Goal: Information Seeking & Learning: Learn about a topic

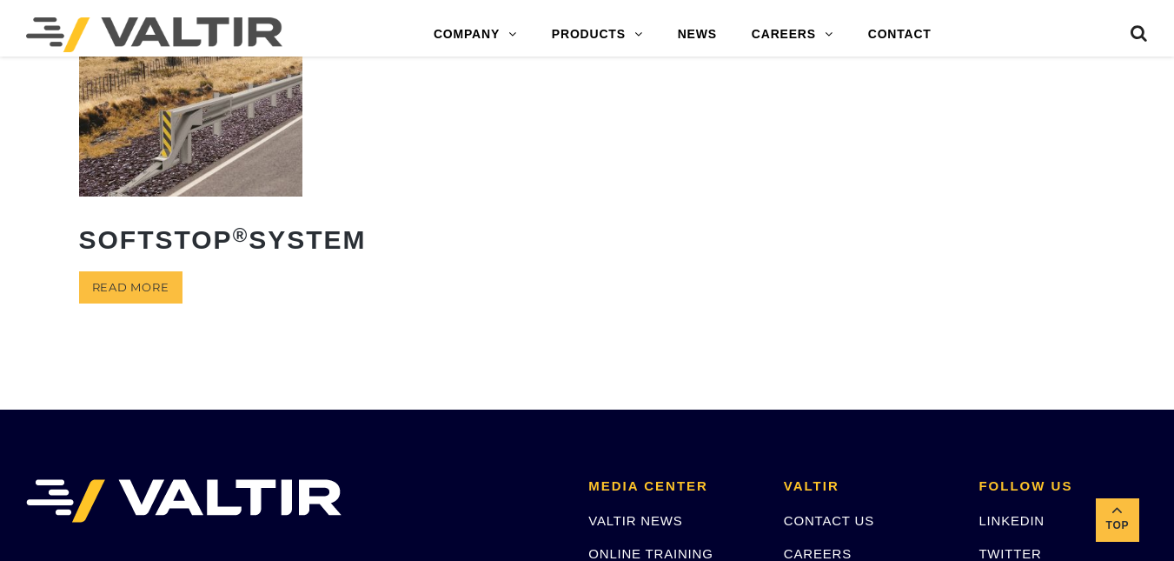
scroll to position [490, 0]
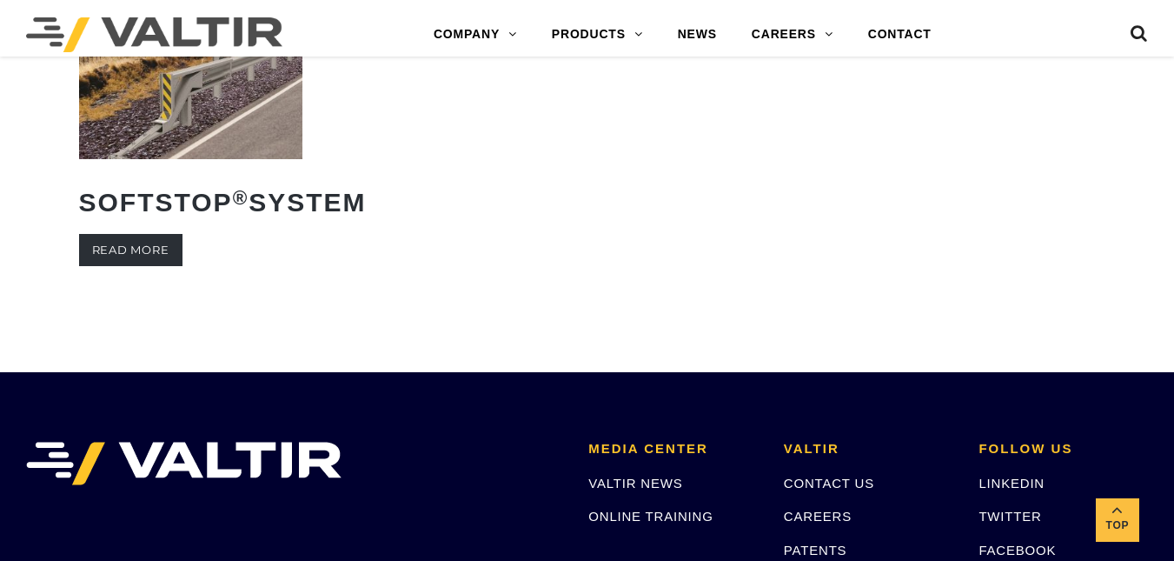
click at [173, 266] on link "Read more" at bounding box center [130, 250] width 103 height 32
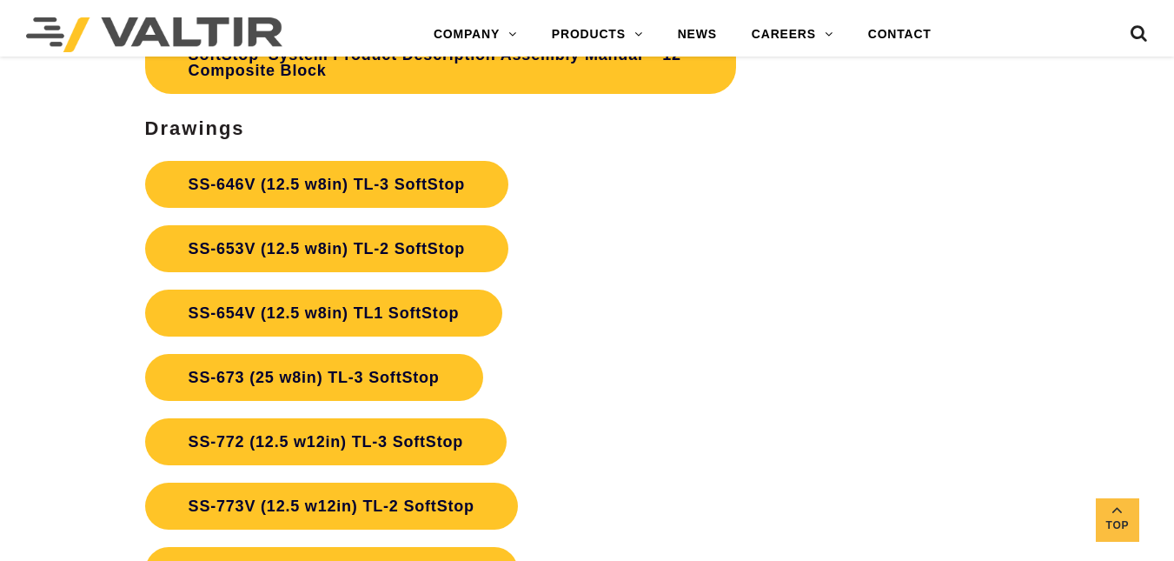
scroll to position [5104, 0]
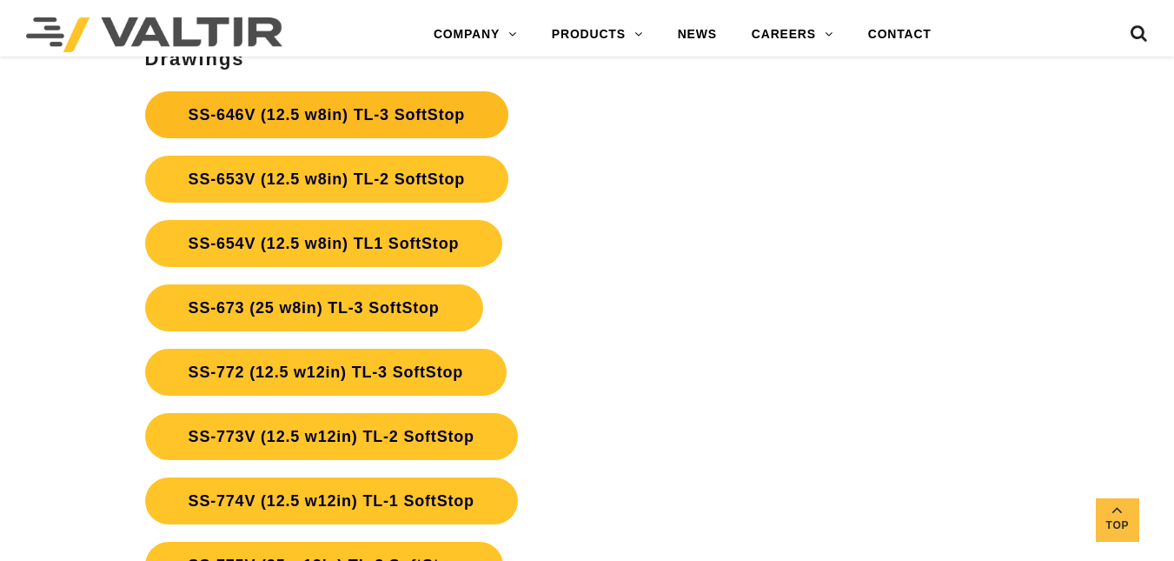
click at [343, 108] on link "SS-646V (12.5 w8in) TL-3 SoftStop" at bounding box center [326, 114] width 363 height 47
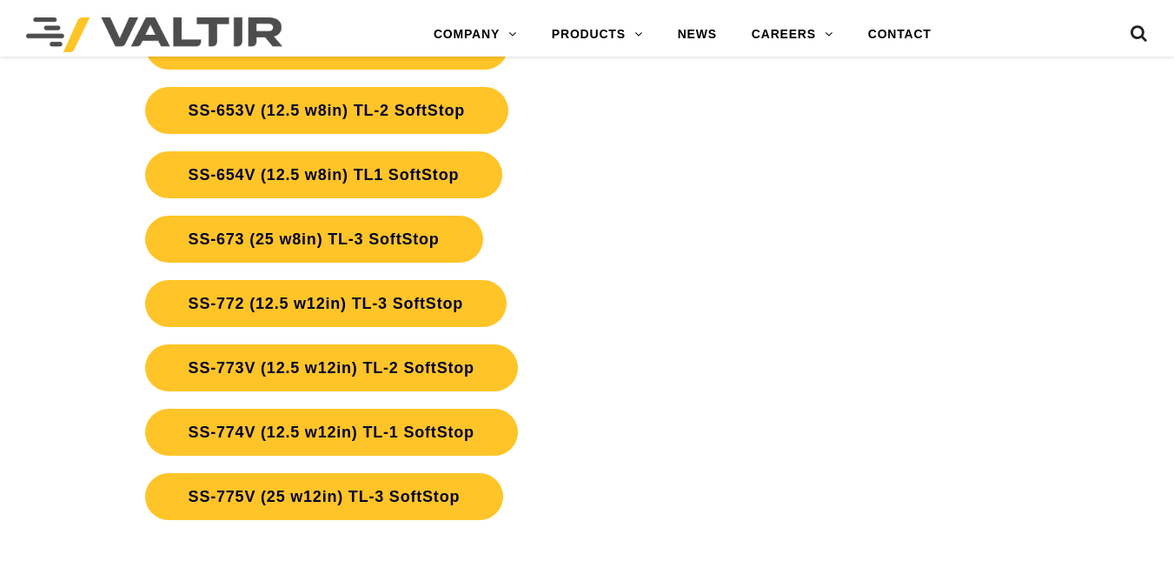
scroll to position [5104, 0]
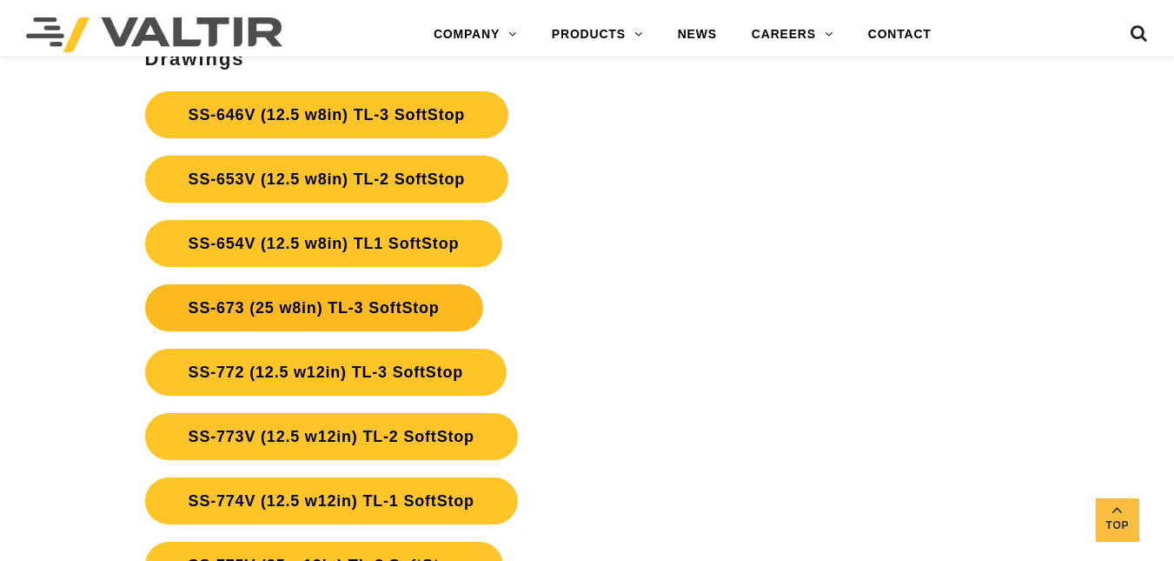
click at [239, 293] on link "SS-673 (25 w8in) TL-3 SoftStop" at bounding box center [314, 307] width 338 height 47
